Goal: Task Accomplishment & Management: Manage account settings

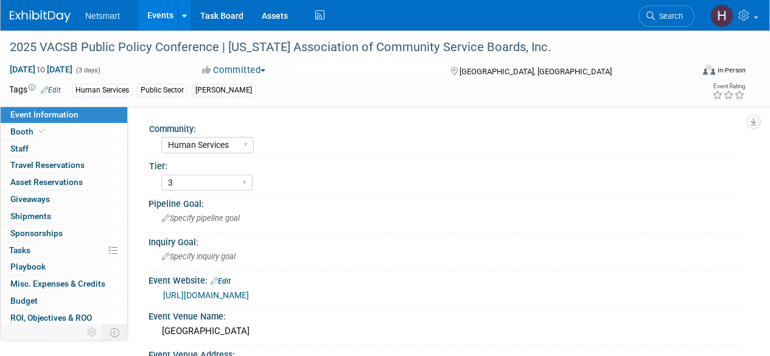
select select "Human Services"
select select "3"
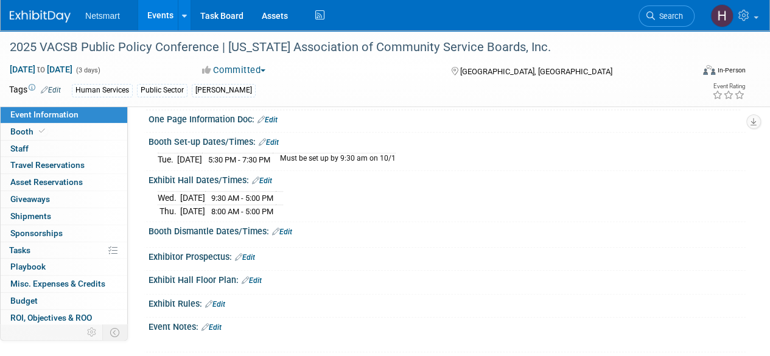
click at [671, 16] on span "Search" at bounding box center [669, 16] width 28 height 9
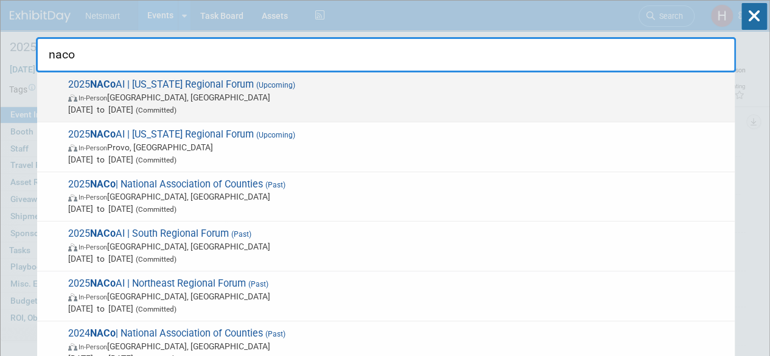
type input "naco"
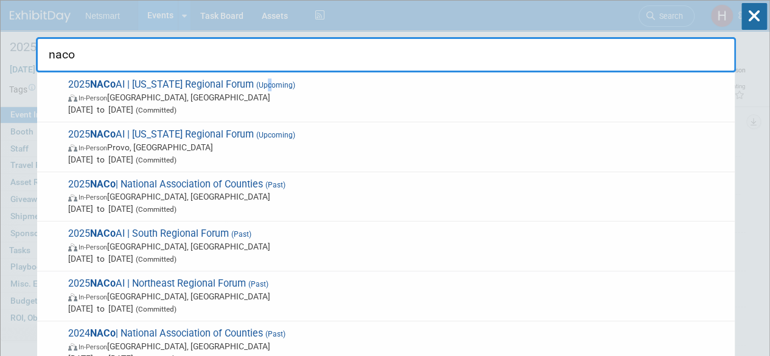
click at [269, 83] on span "(Upcoming)" at bounding box center [274, 85] width 41 height 9
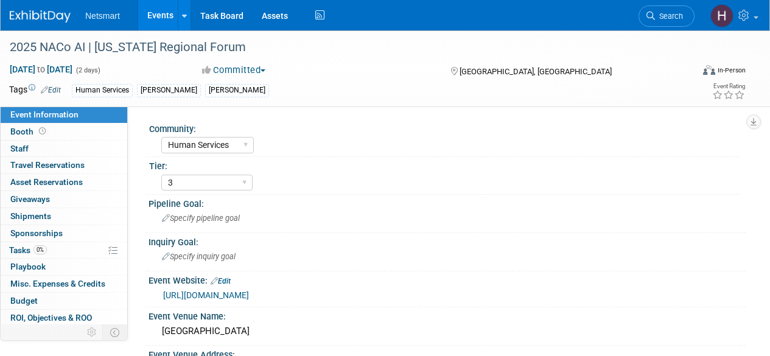
select select "Human Services"
select select "3"
select select "No"
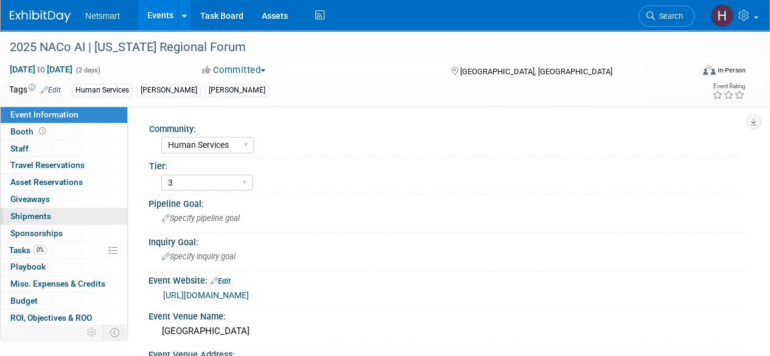
click at [32, 216] on span "Shipments 0" at bounding box center [30, 216] width 41 height 10
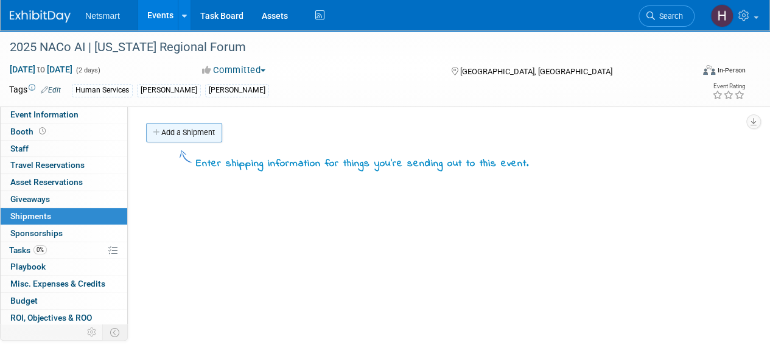
click at [189, 135] on link "Add a Shipment" at bounding box center [184, 132] width 76 height 19
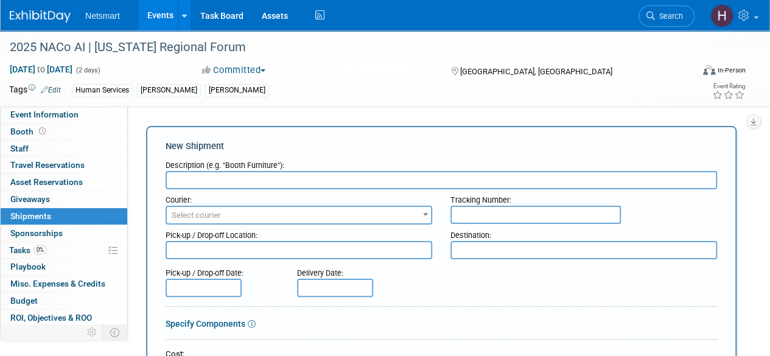
click at [195, 180] on input "text" at bounding box center [442, 180] width 552 height 18
type input "U"
type input "NTST Shipment"
click at [289, 216] on span "Select courier" at bounding box center [299, 215] width 264 height 17
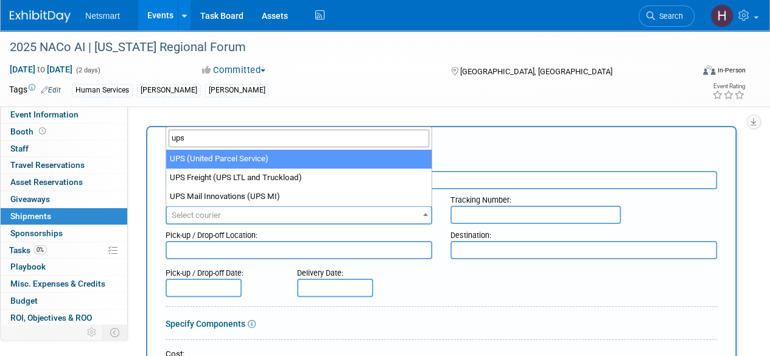
type input "ups"
select select "508"
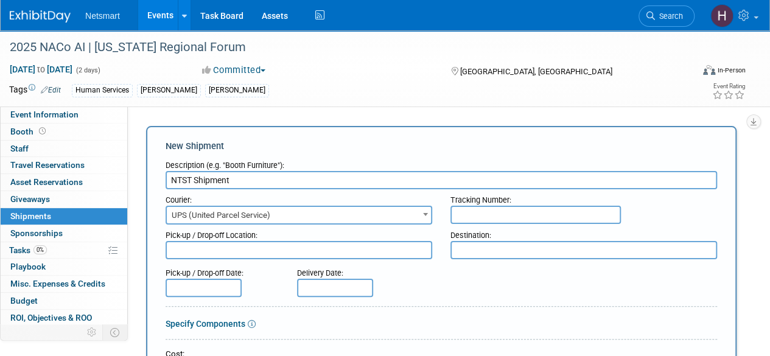
click at [486, 221] on input "text" at bounding box center [536, 215] width 171 height 18
paste input "1Z47Y11R0256073507"
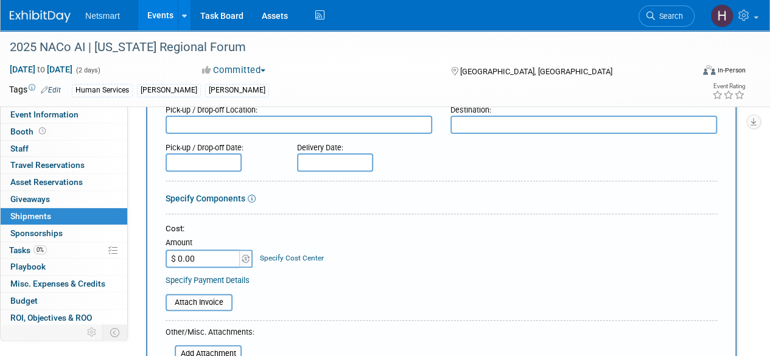
scroll to position [122, 0]
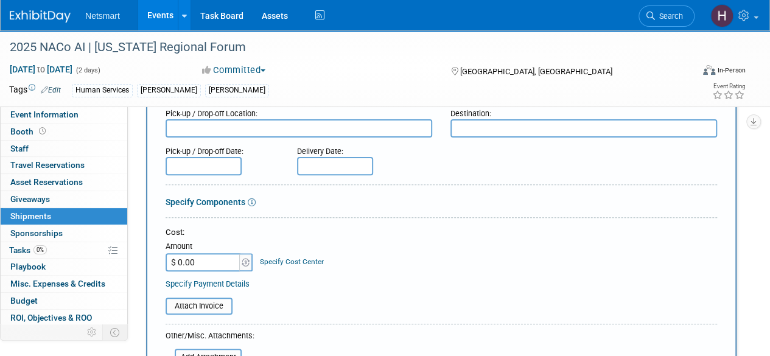
type input "1Z47Y11R0256073507"
click at [359, 160] on input "text" at bounding box center [335, 166] width 76 height 18
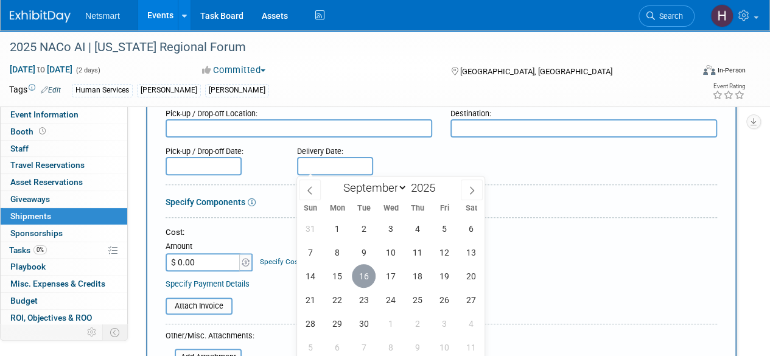
click at [370, 278] on span "16" at bounding box center [364, 276] width 24 height 24
type input "Sep 16, 2025"
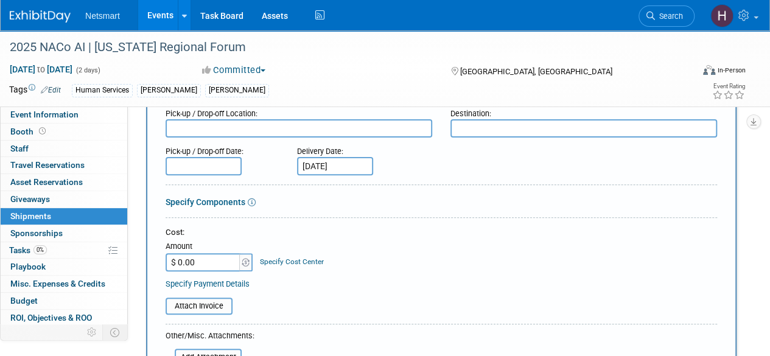
click at [454, 197] on form "Description (e.g. "Booth Furniture"): NTST Shipment Courier: 007EX 17 Post Serv…" at bounding box center [442, 282] width 552 height 498
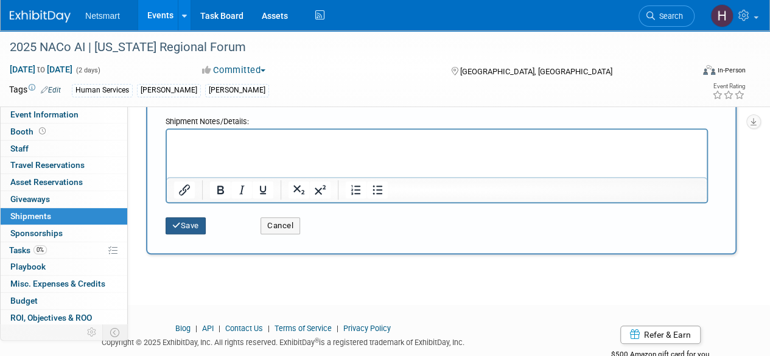
click at [196, 230] on button "Save" at bounding box center [186, 225] width 40 height 17
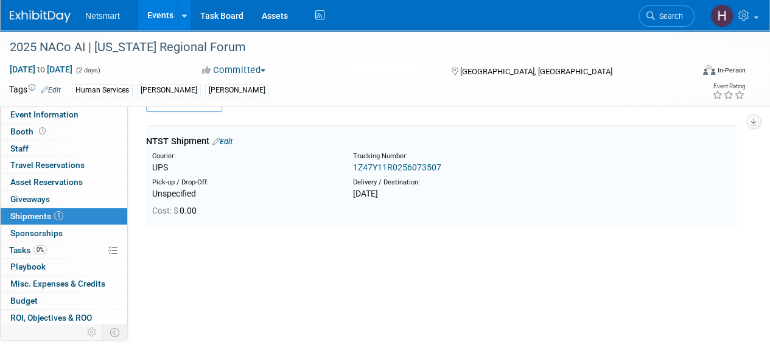
scroll to position [27, 0]
